Goal: Complete application form

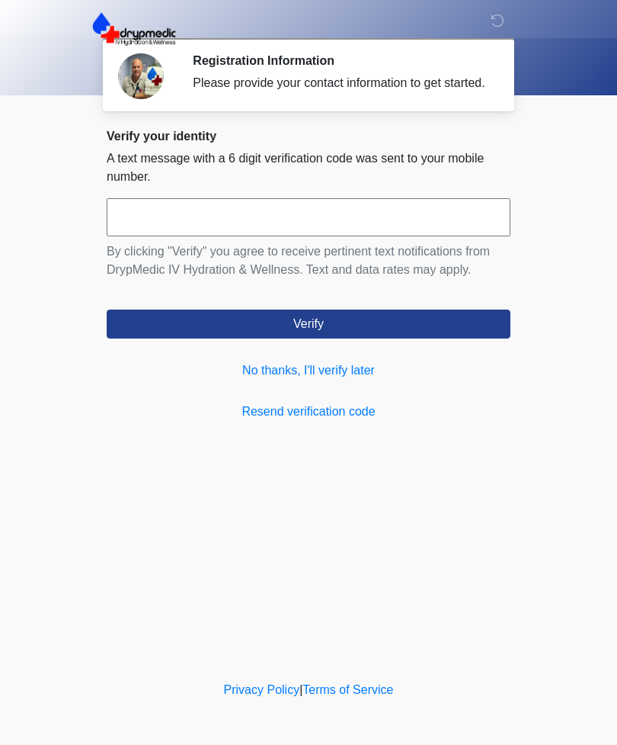
click at [341, 380] on link "No thanks, I'll verify later" at bounding box center [309, 370] width 404 height 18
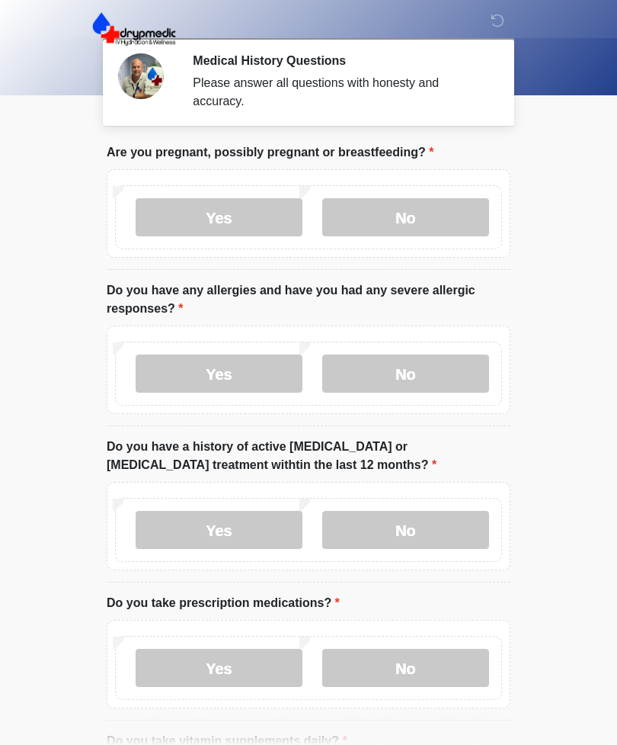
click at [433, 213] on label "No" at bounding box center [405, 217] width 167 height 38
click at [455, 359] on label "No" at bounding box center [405, 373] width 167 height 38
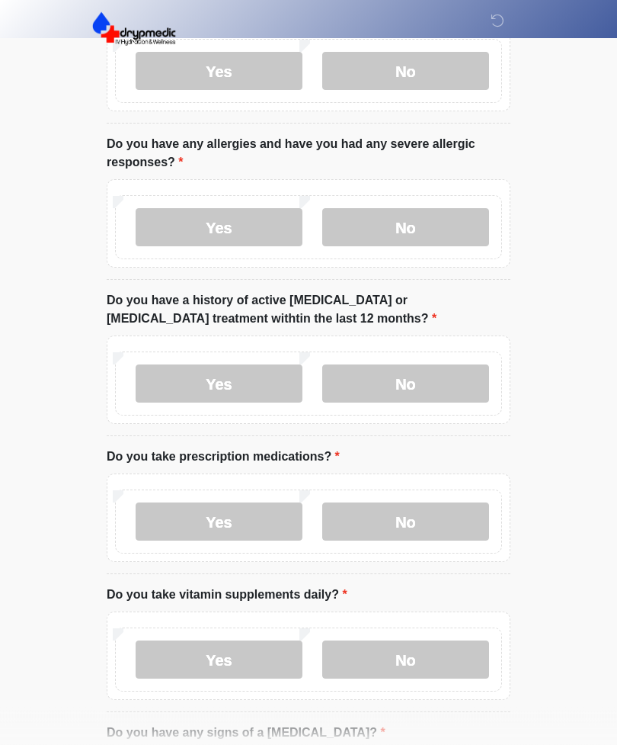
scroll to position [152, 0]
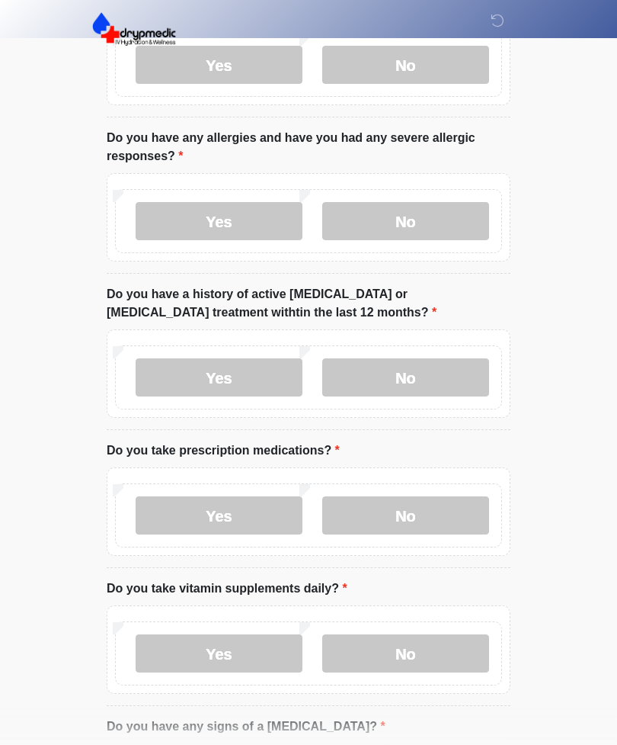
click at [441, 373] on label "No" at bounding box center [405, 377] width 167 height 38
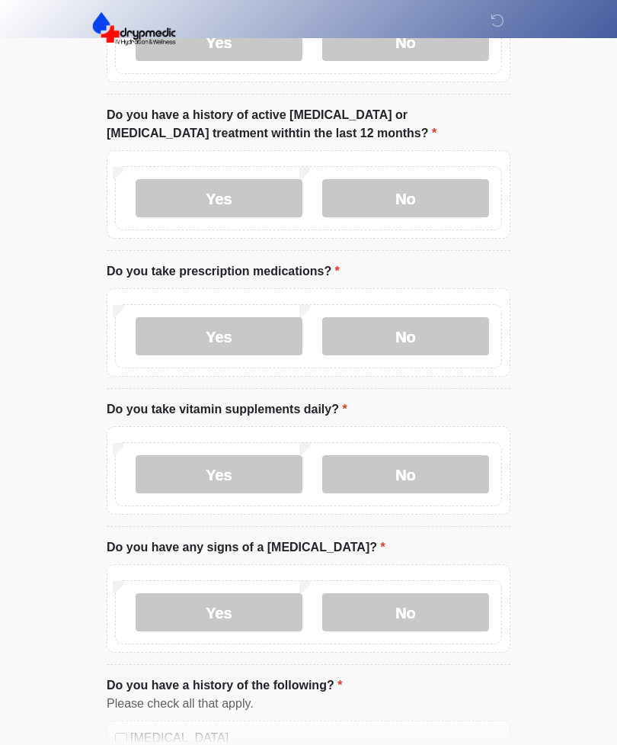
scroll to position [335, 0]
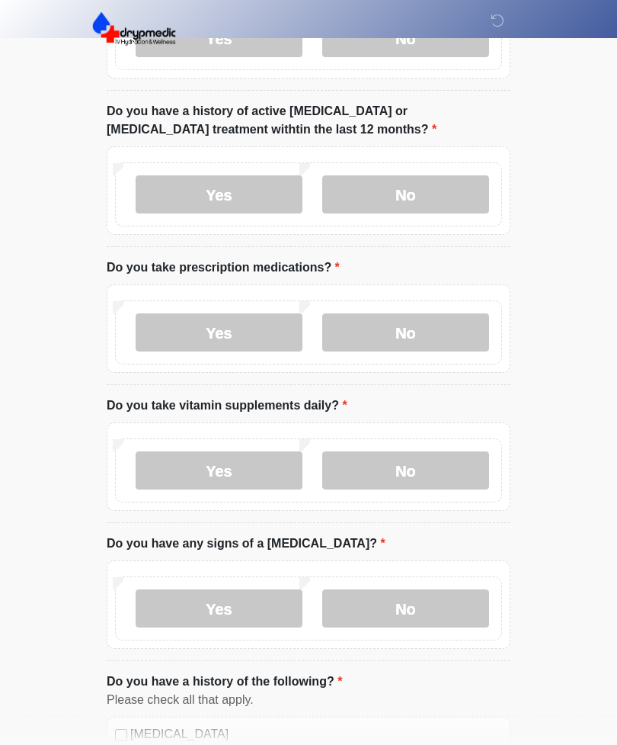
click at [447, 338] on label "No" at bounding box center [405, 333] width 167 height 38
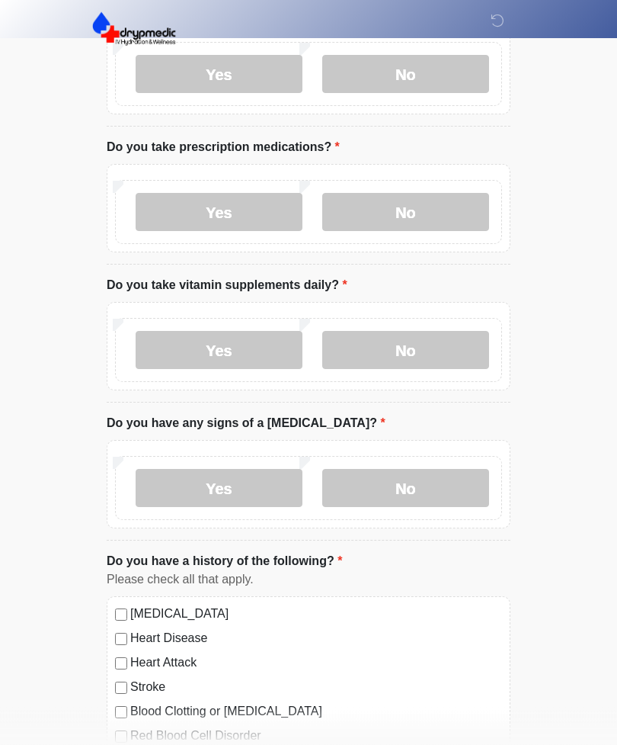
scroll to position [457, 0]
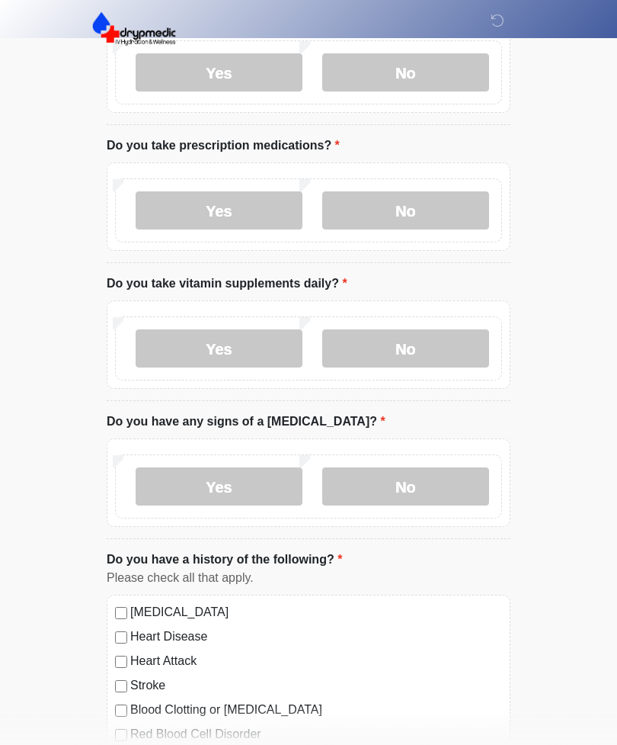
click at [444, 344] on label "No" at bounding box center [405, 349] width 167 height 38
click at [441, 482] on label "No" at bounding box center [405, 486] width 167 height 38
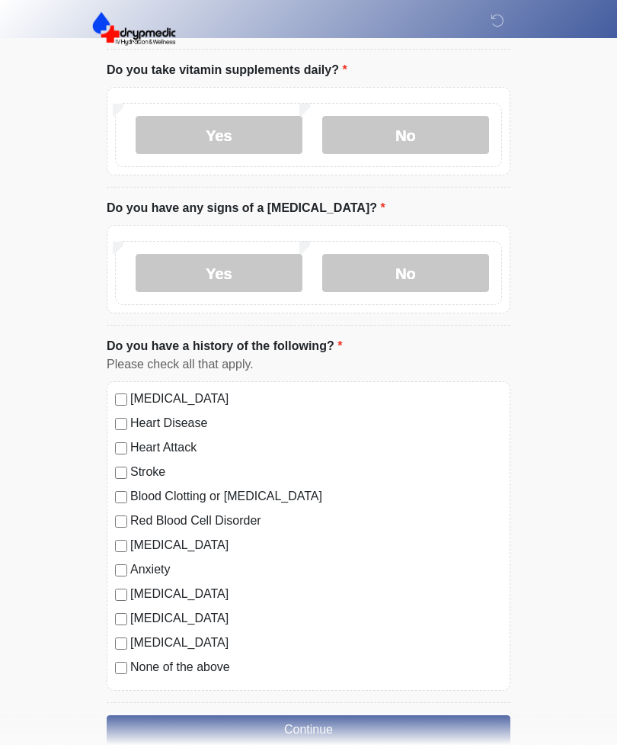
scroll to position [701, 0]
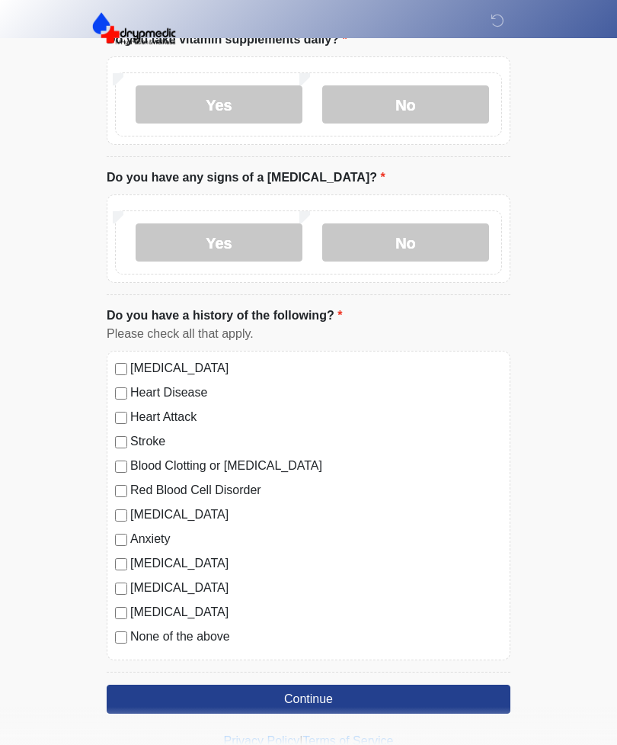
click at [127, 630] on div "None of the above" at bounding box center [308, 636] width 387 height 18
click at [293, 690] on button "Continue" at bounding box center [309, 699] width 404 height 29
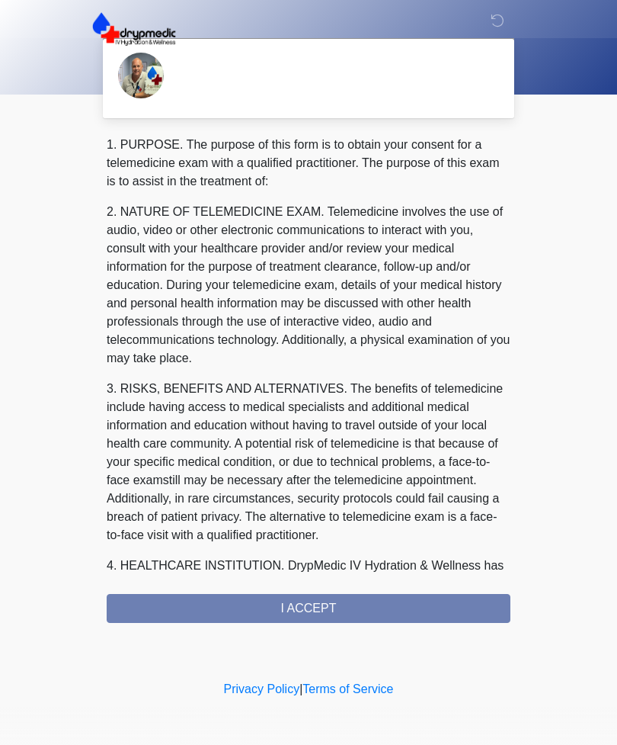
scroll to position [0, 0]
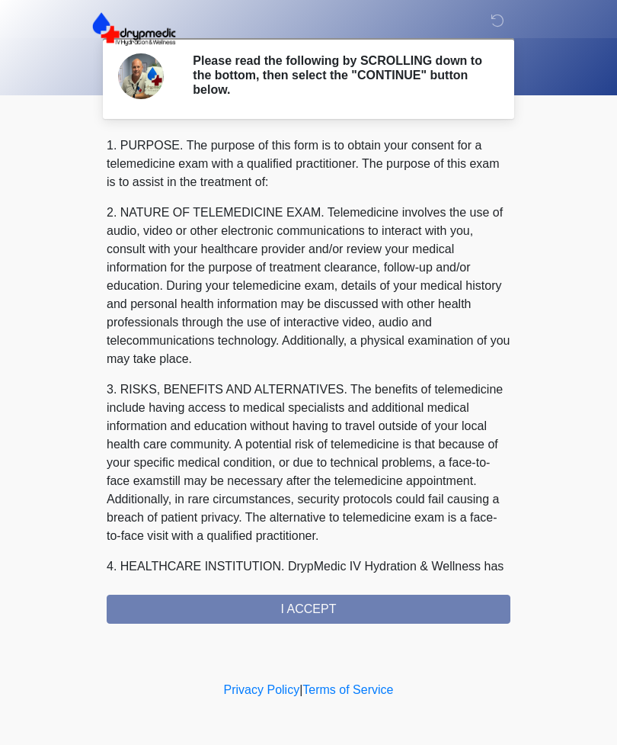
click at [454, 608] on div "1. PURPOSE. The purpose of this form is to obtain your consent for a telemedici…" at bounding box center [309, 379] width 404 height 487
click at [324, 606] on div "1. PURPOSE. The purpose of this form is to obtain your consent for a telemedici…" at bounding box center [309, 379] width 404 height 487
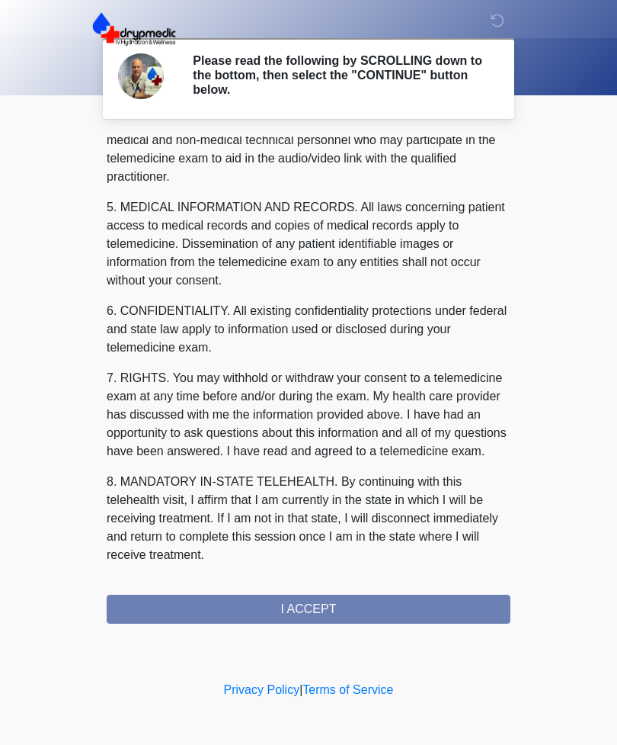
scroll to position [463, 0]
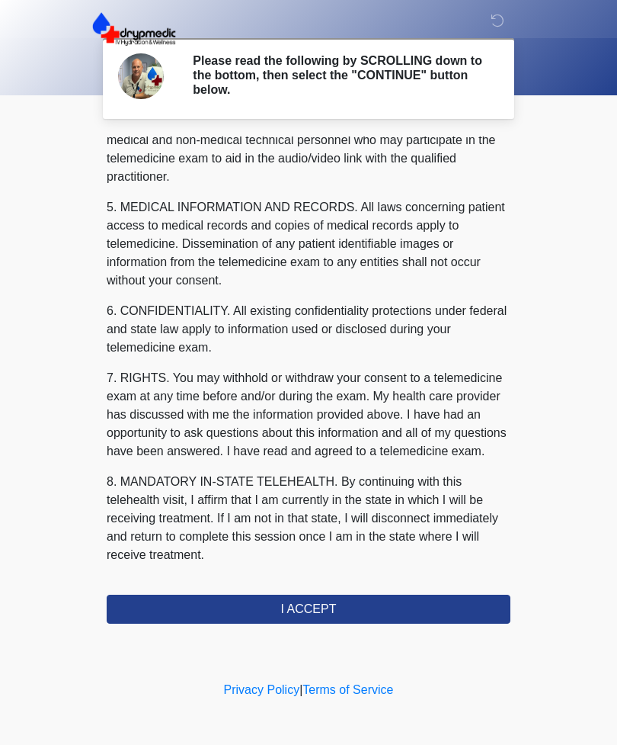
click at [335, 609] on button "I ACCEPT" at bounding box center [309, 609] width 404 height 29
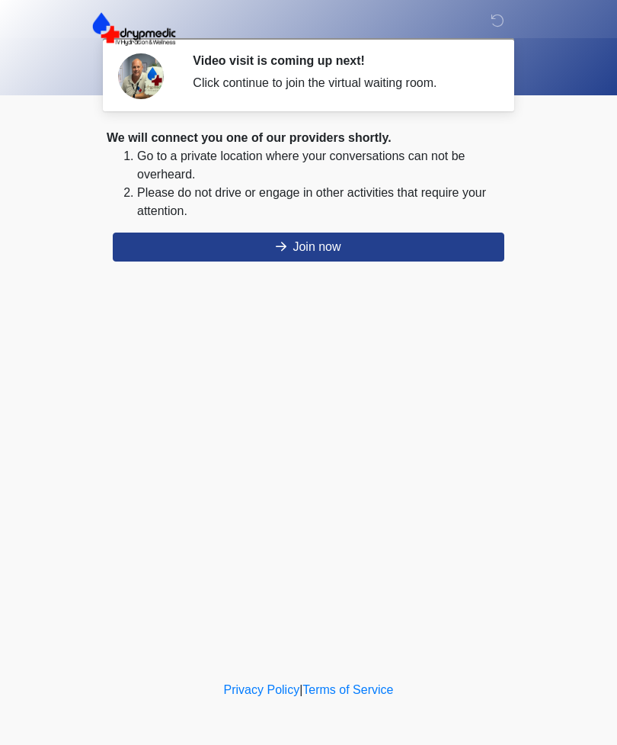
click at [344, 247] on button "Join now" at bounding box center [309, 247] width 392 height 29
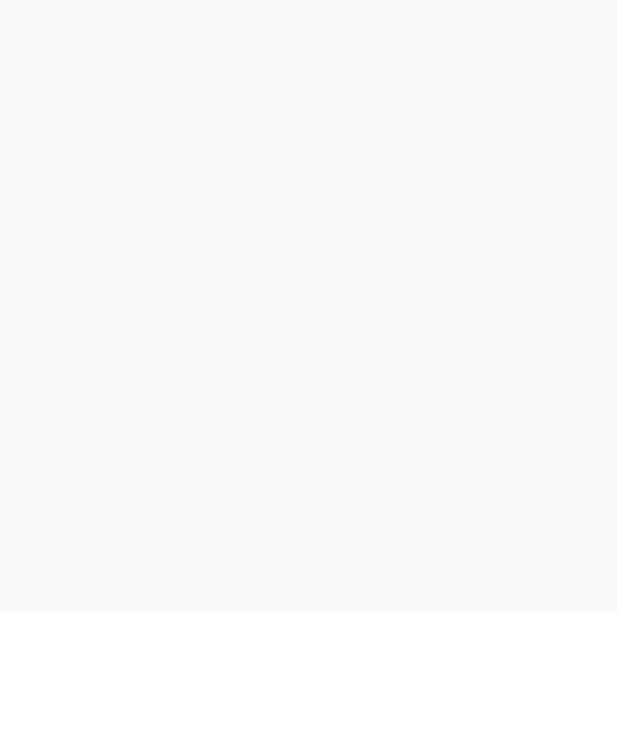
scroll to position [5, 0]
